Goal: Navigation & Orientation: Find specific page/section

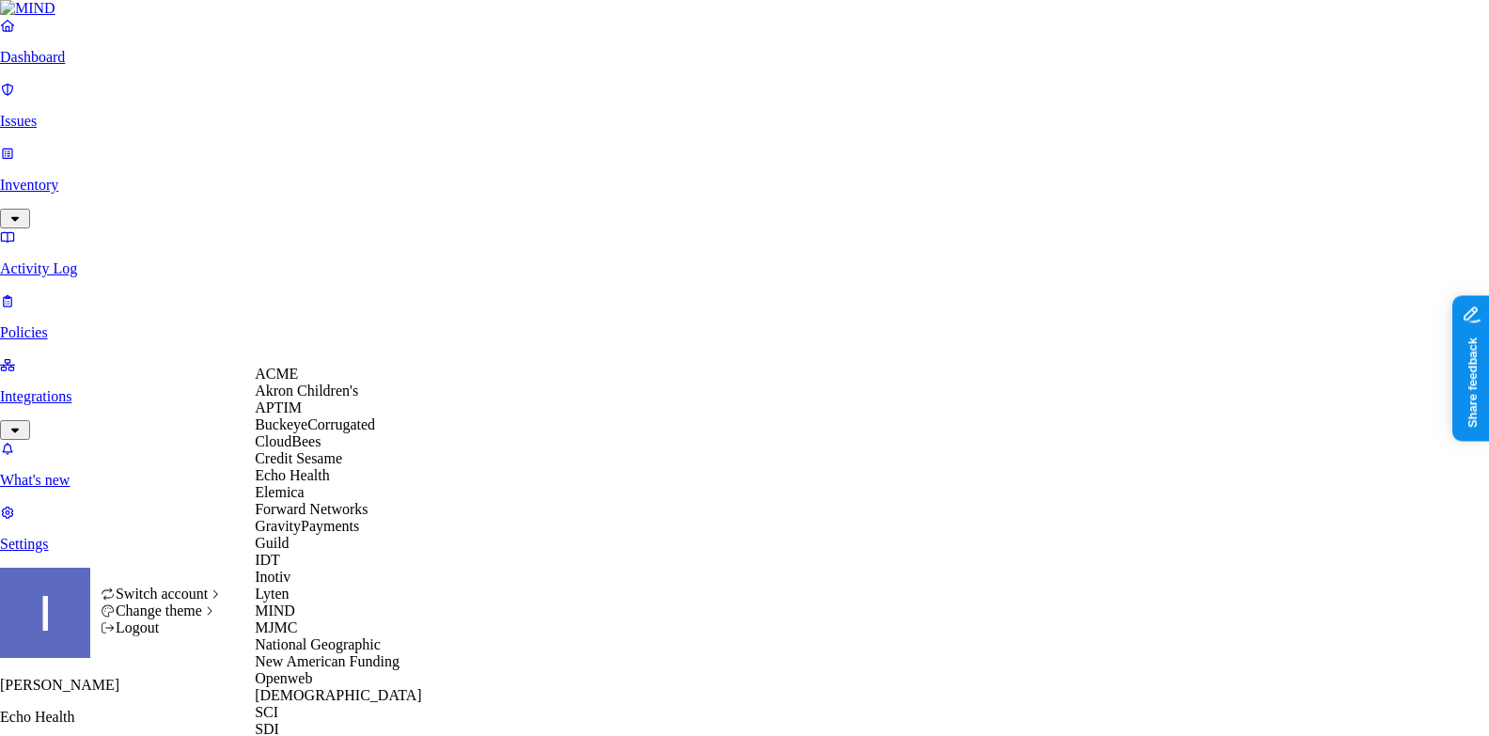
scroll to position [332, 0]
click at [305, 619] on div "MJMC" at bounding box center [346, 627] width 182 height 17
